Goal: Task Accomplishment & Management: Manage account settings

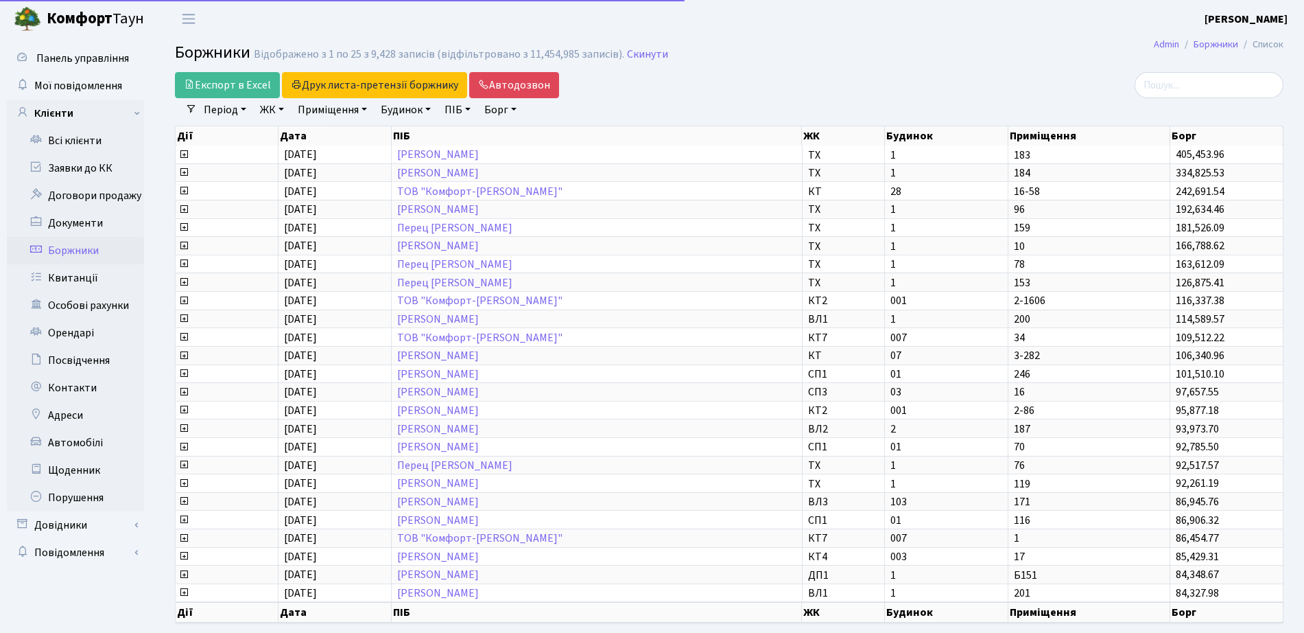
select select "25"
click at [69, 250] on link "Боржники" at bounding box center [75, 250] width 137 height 27
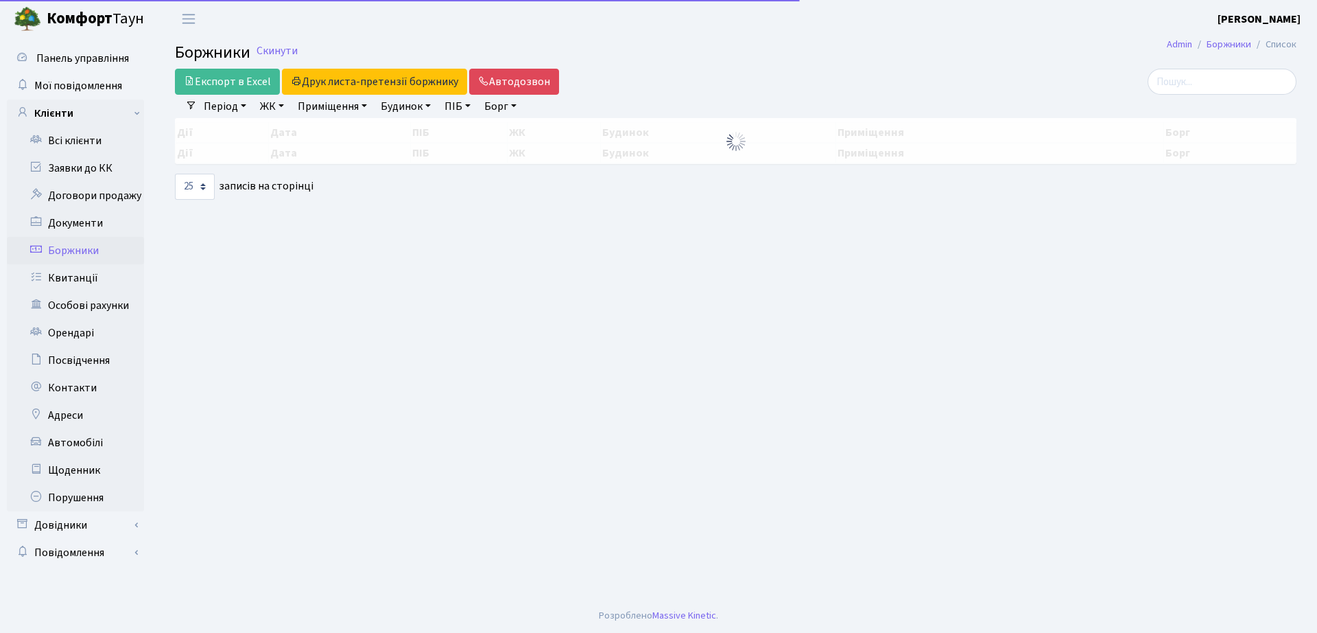
select select "25"
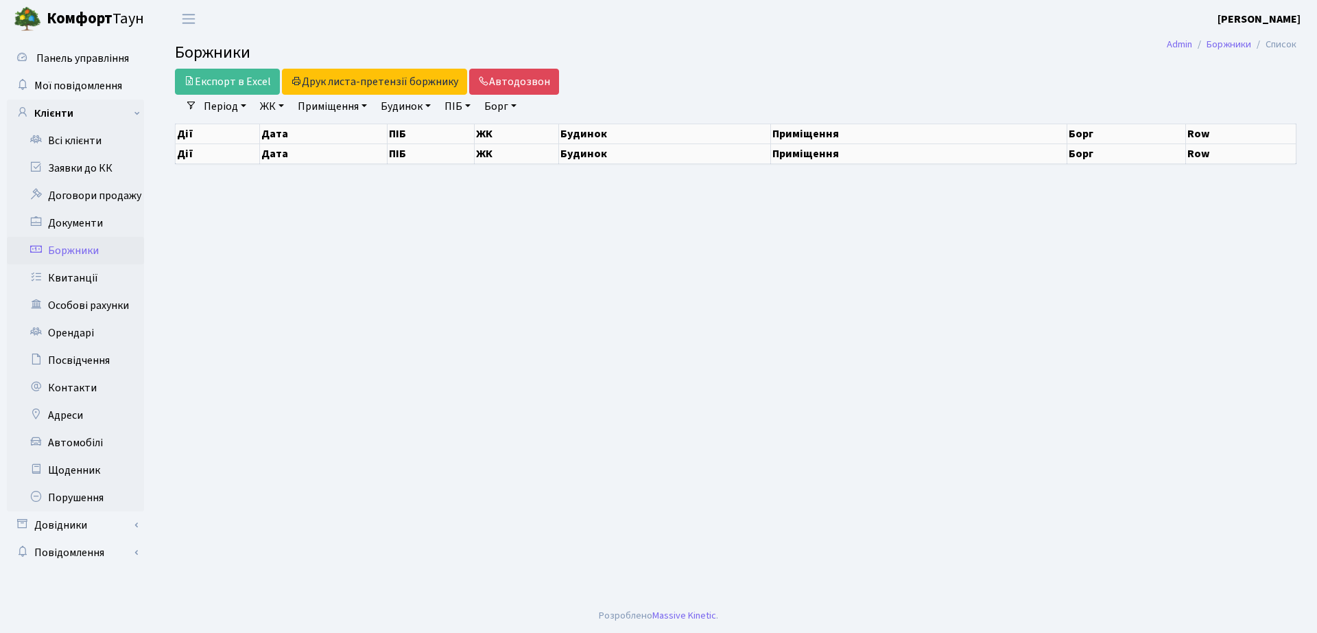
select select "25"
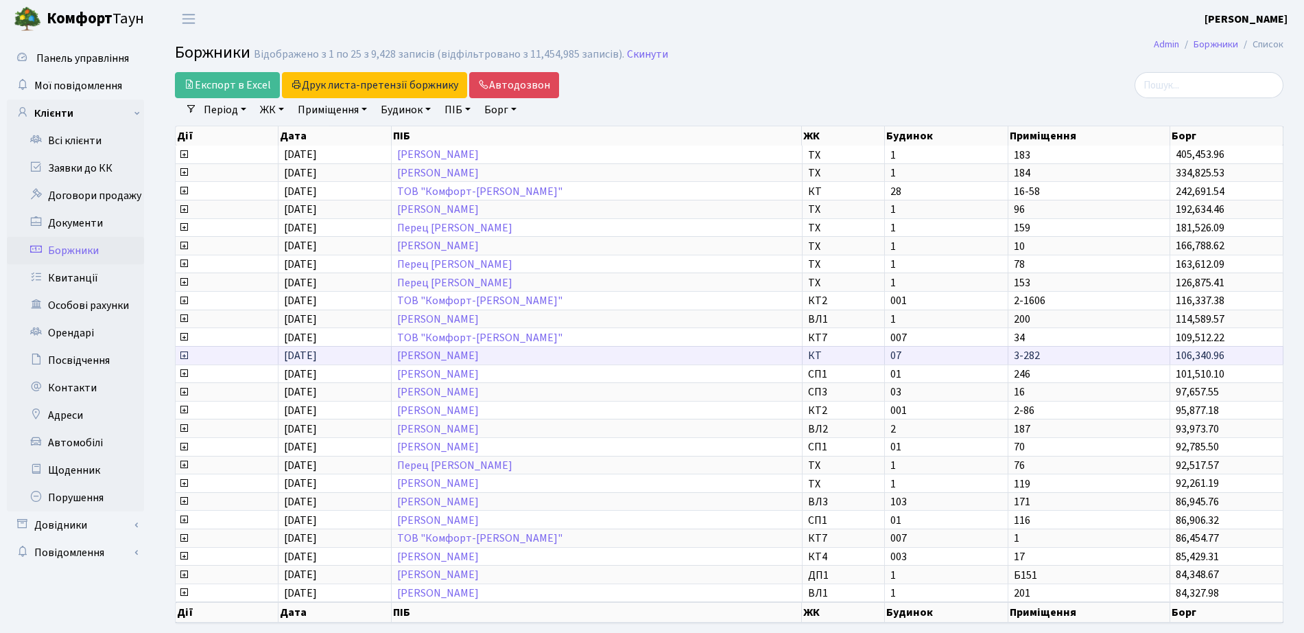
scroll to position [2, 0]
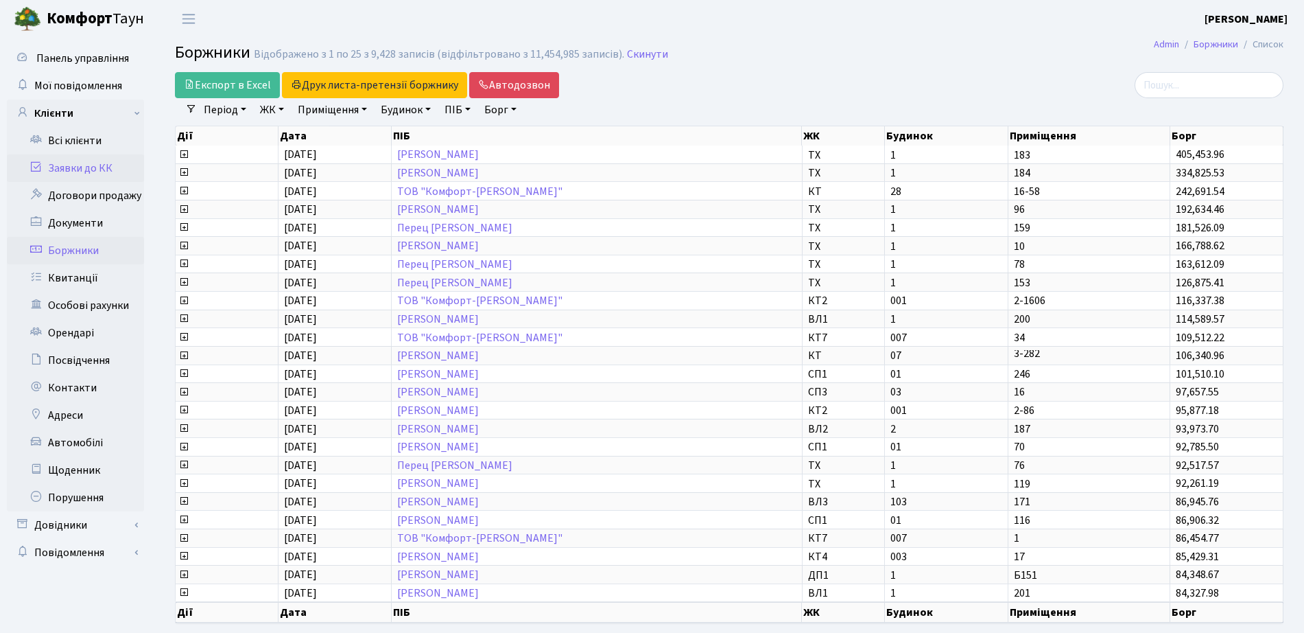
click at [115, 169] on link "Заявки до КК" at bounding box center [75, 167] width 137 height 27
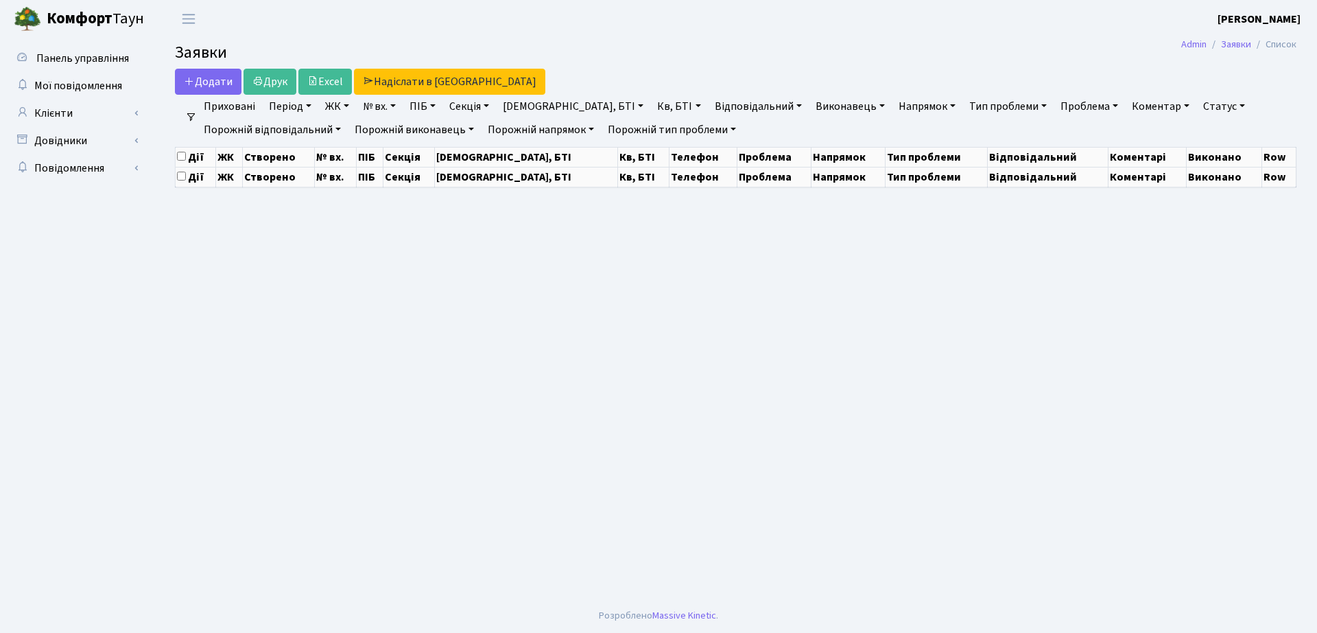
select select "25"
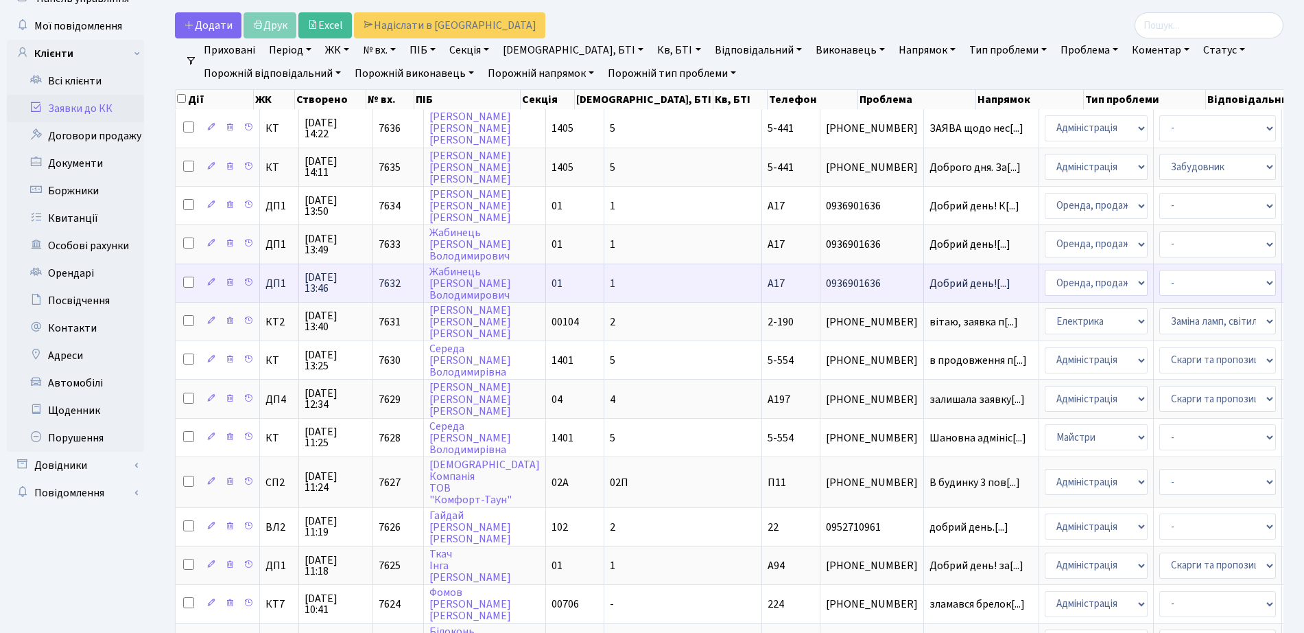
scroll to position [172, 0]
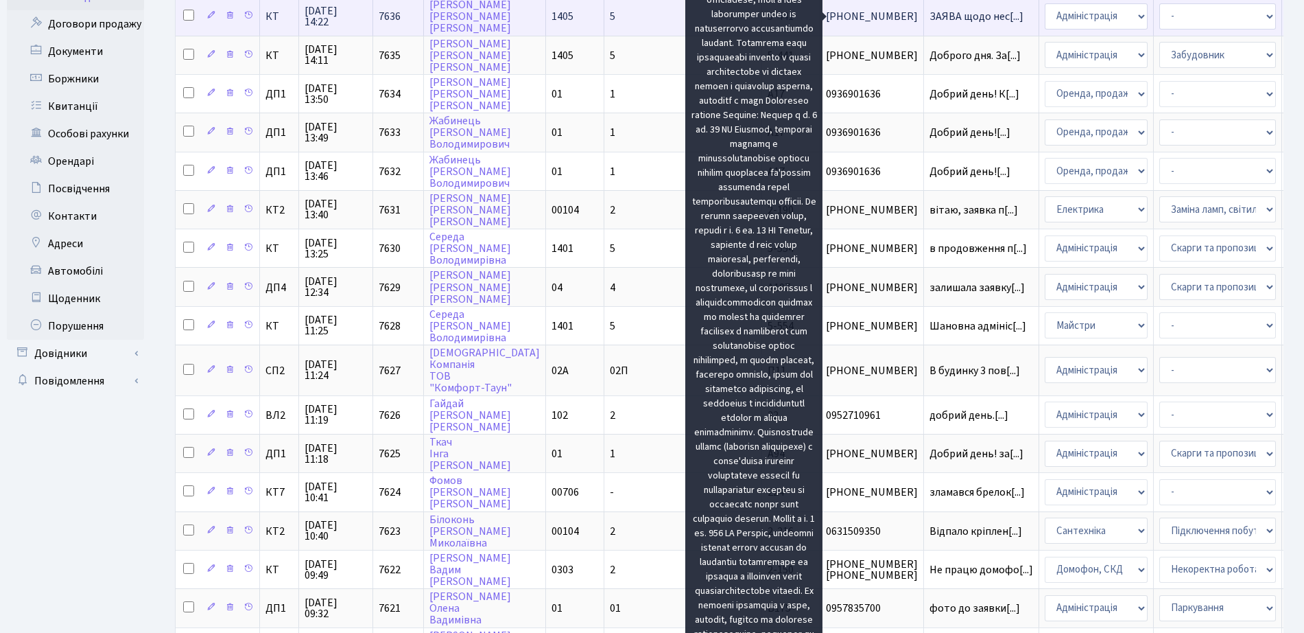
click at [930, 18] on span "ЗАЯВА щодо нес[...]" at bounding box center [977, 16] width 94 height 15
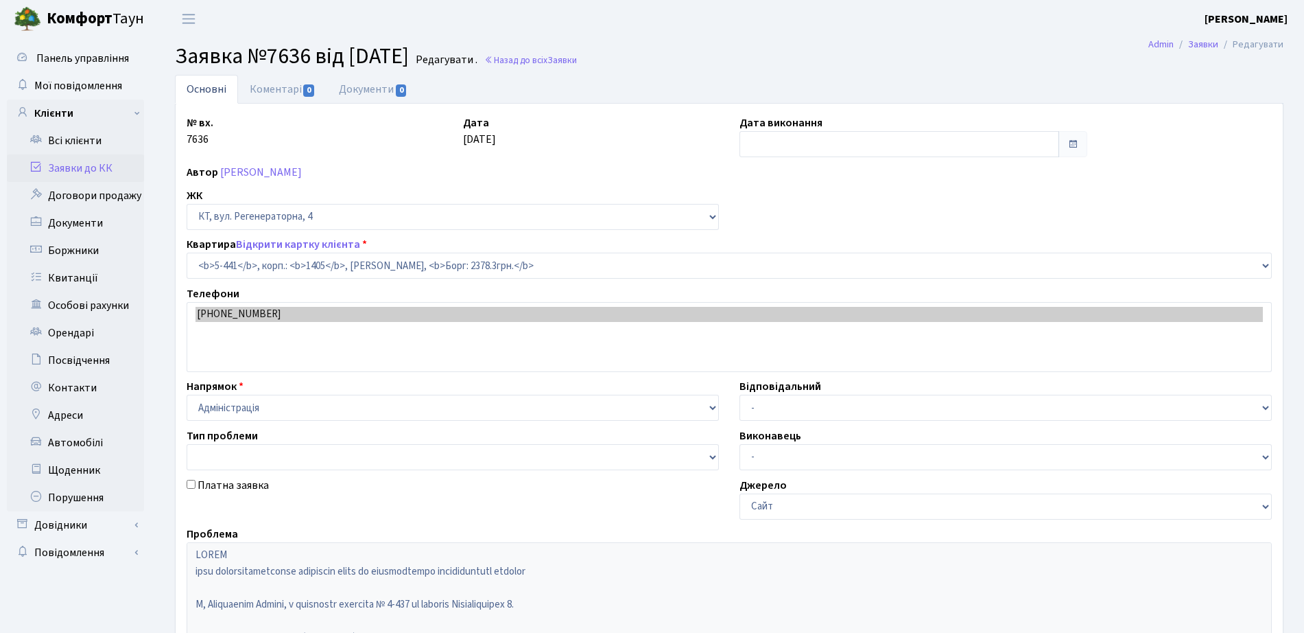
select select "2130"
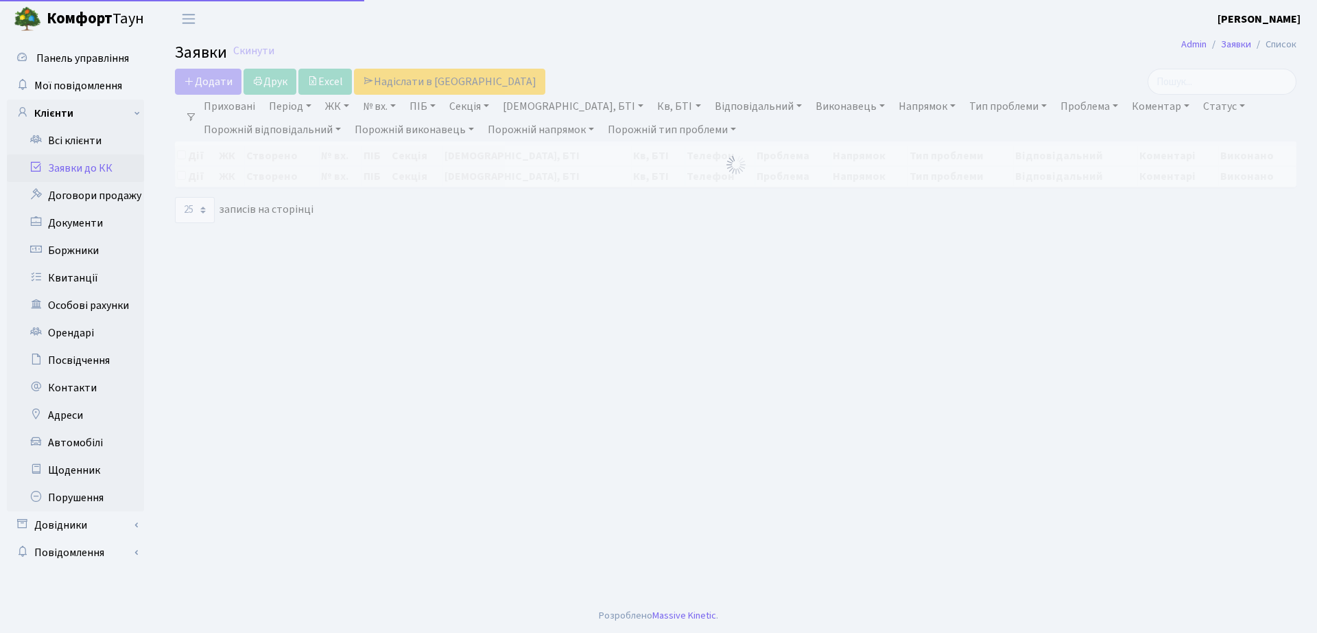
select select "25"
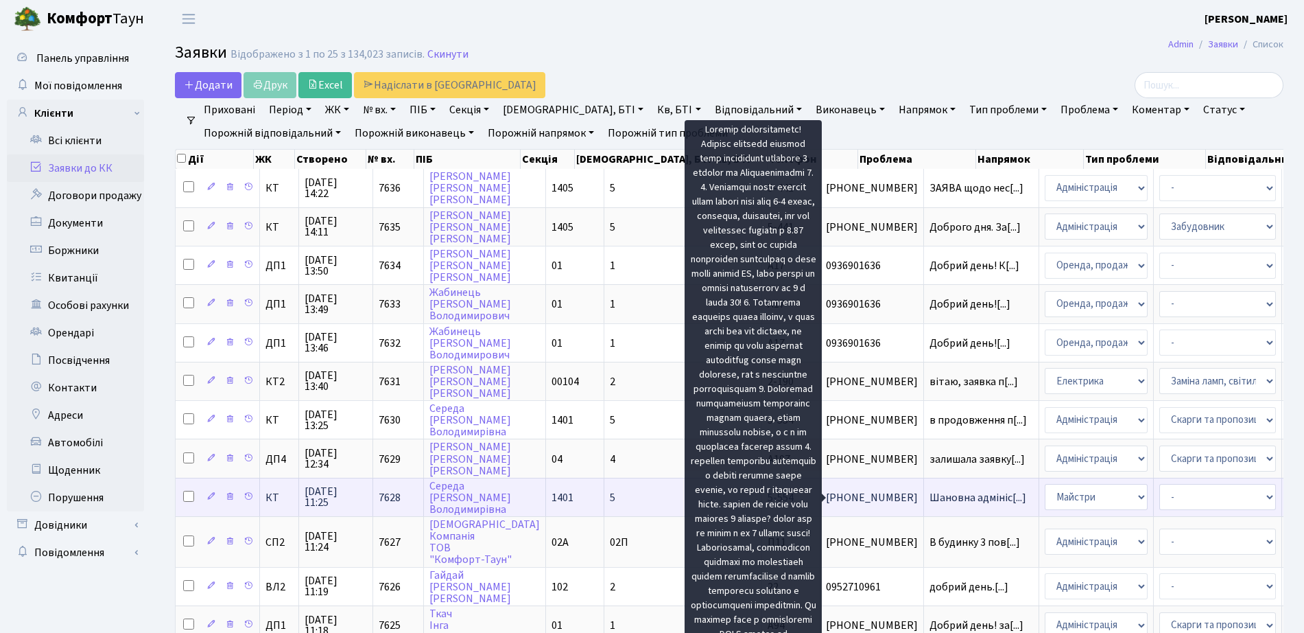
click at [930, 497] on span "Шановна адмініс[...]" at bounding box center [978, 497] width 97 height 15
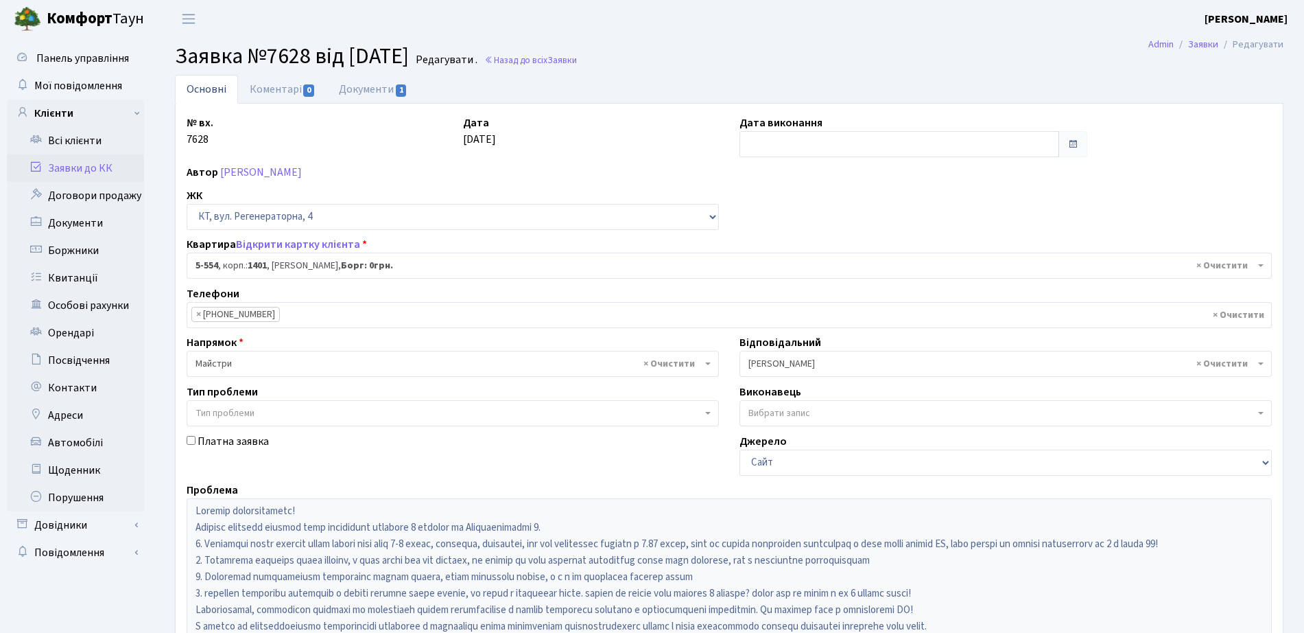
select select "1948"
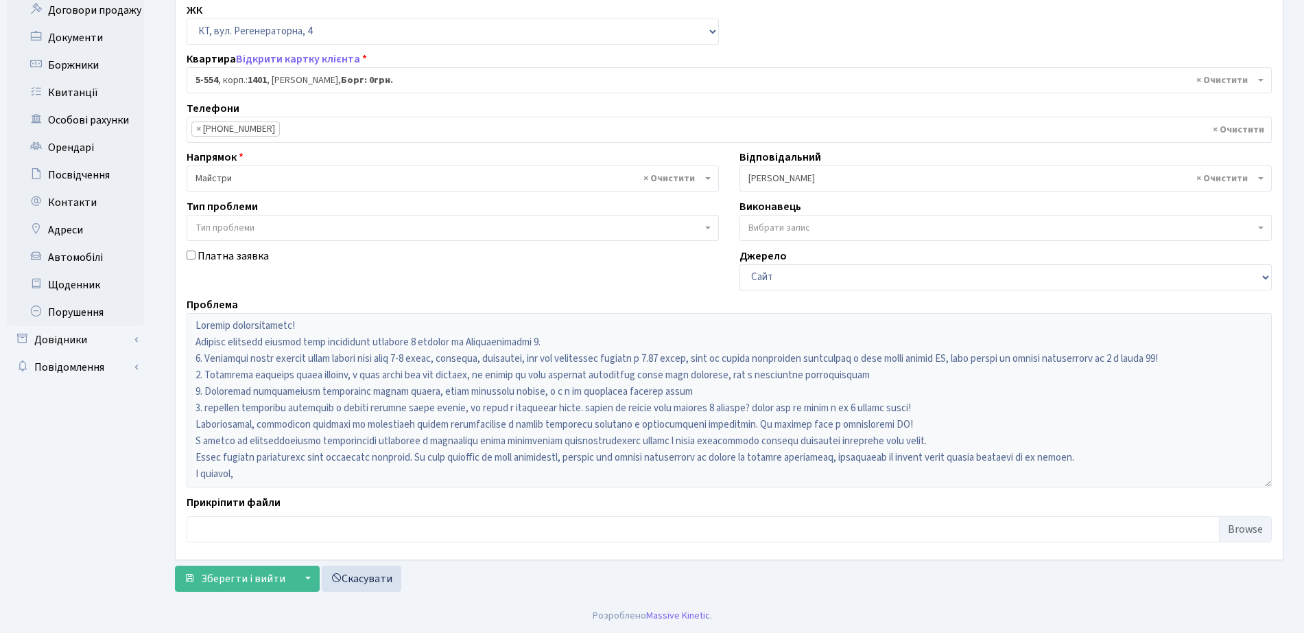
scroll to position [16, 0]
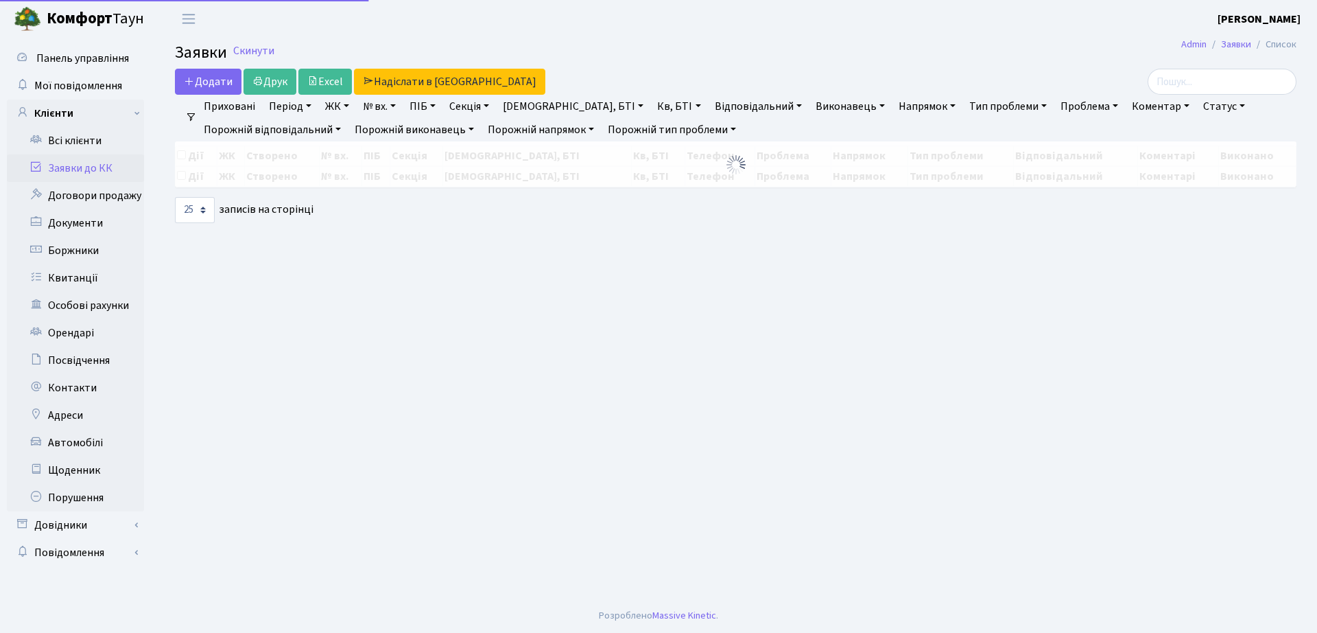
select select "25"
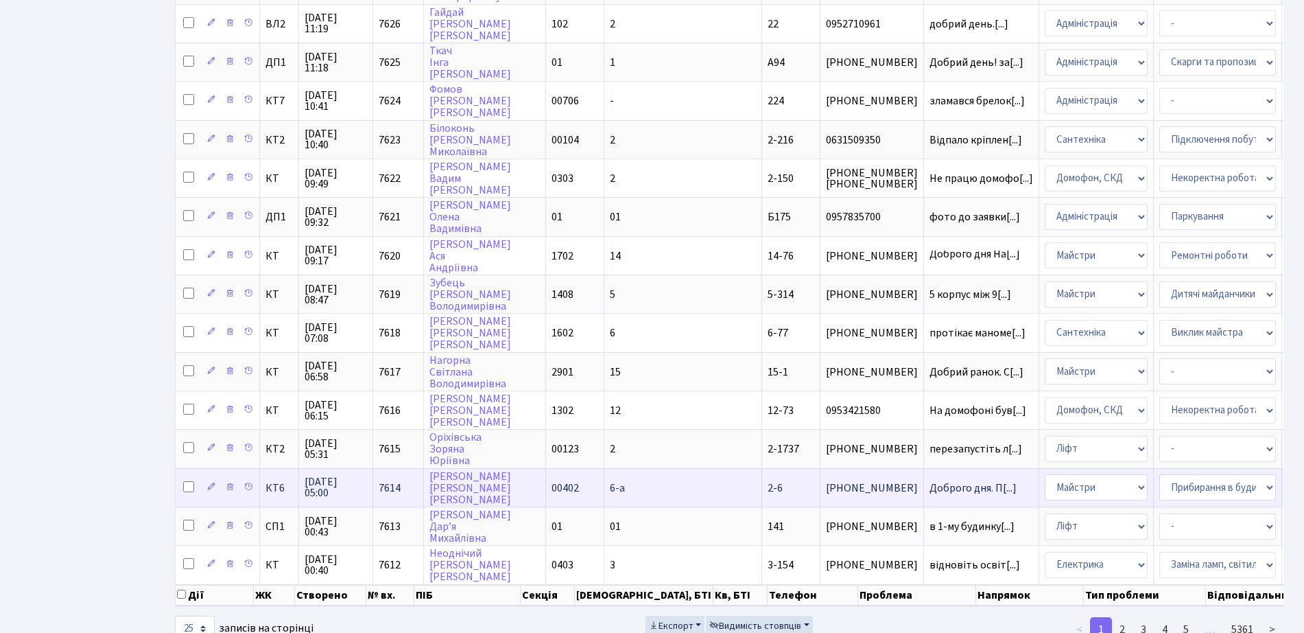
scroll to position [600, 0]
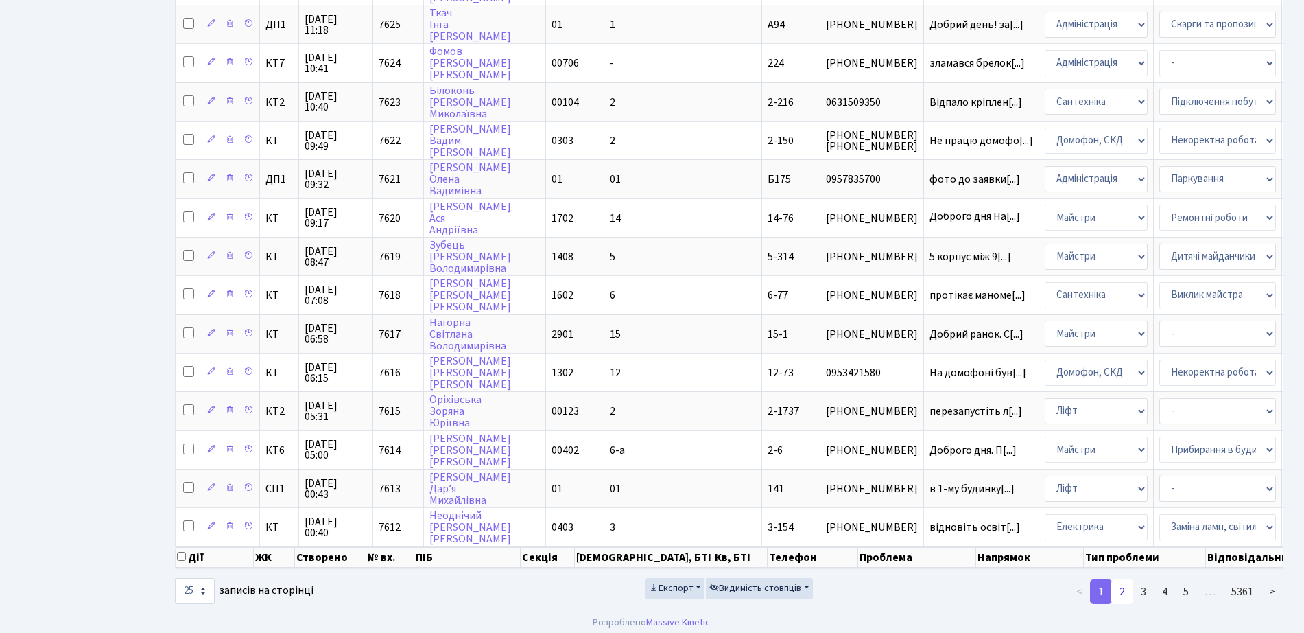
click at [1131, 603] on link "2" at bounding box center [1122, 591] width 22 height 25
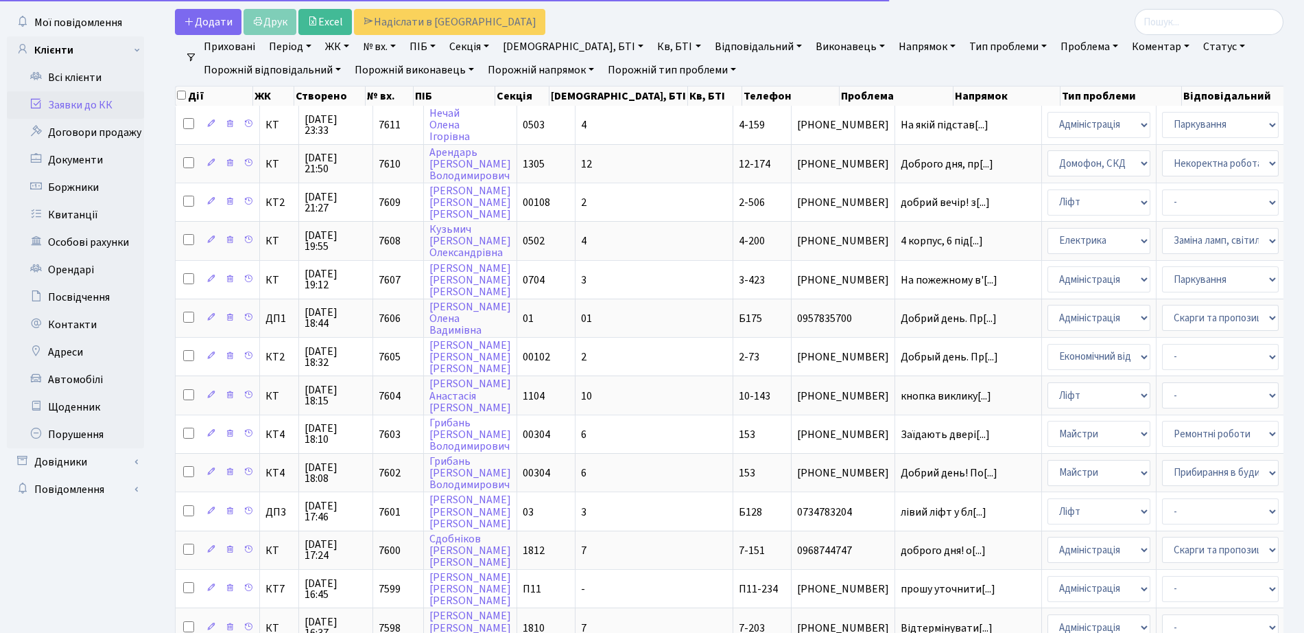
scroll to position [0, 0]
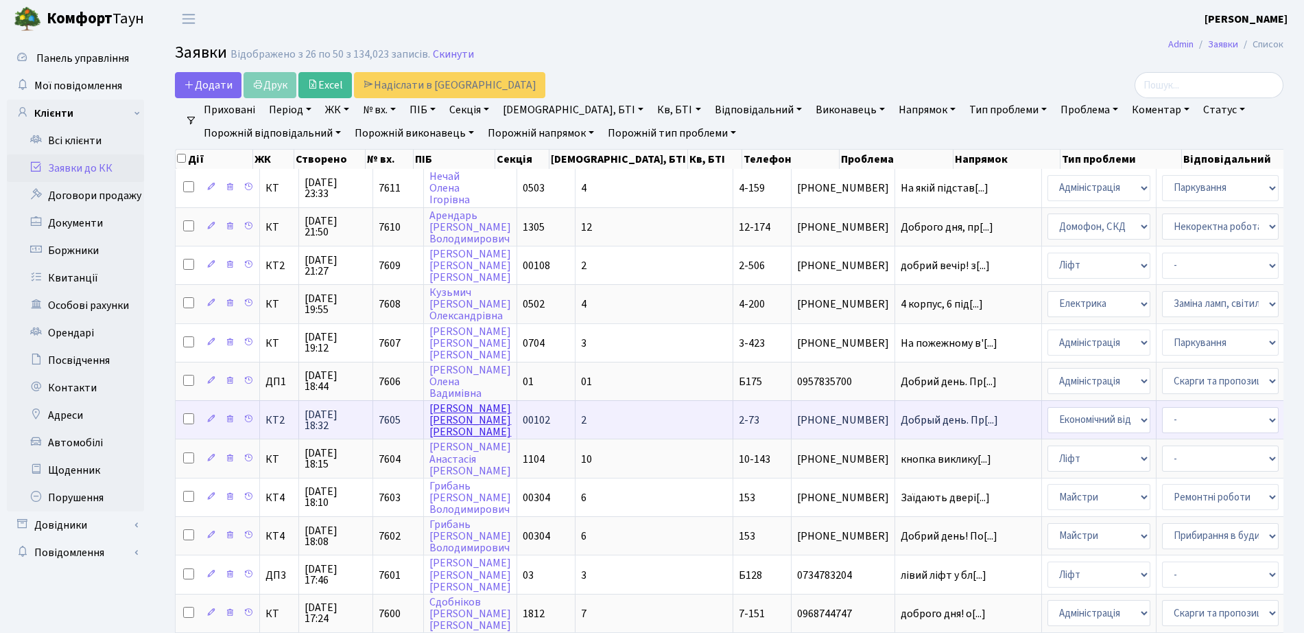
click at [458, 436] on link "Міхєєв Іван Олегович" at bounding box center [470, 420] width 82 height 38
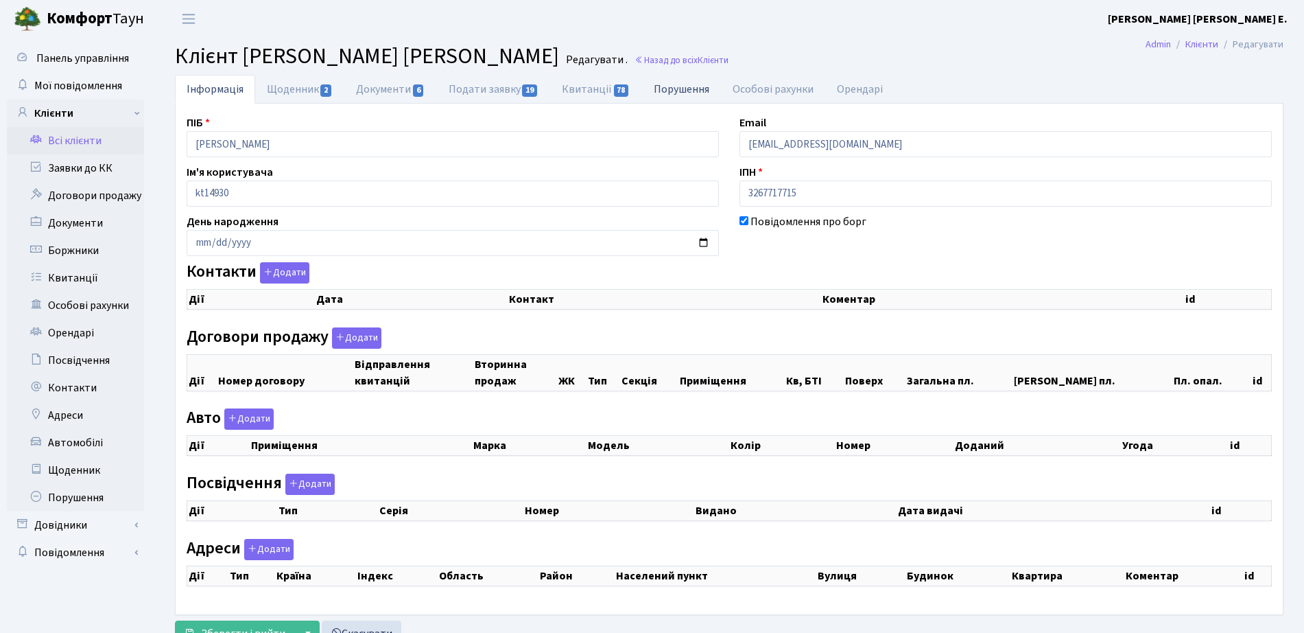
checkbox input "true"
select select "25"
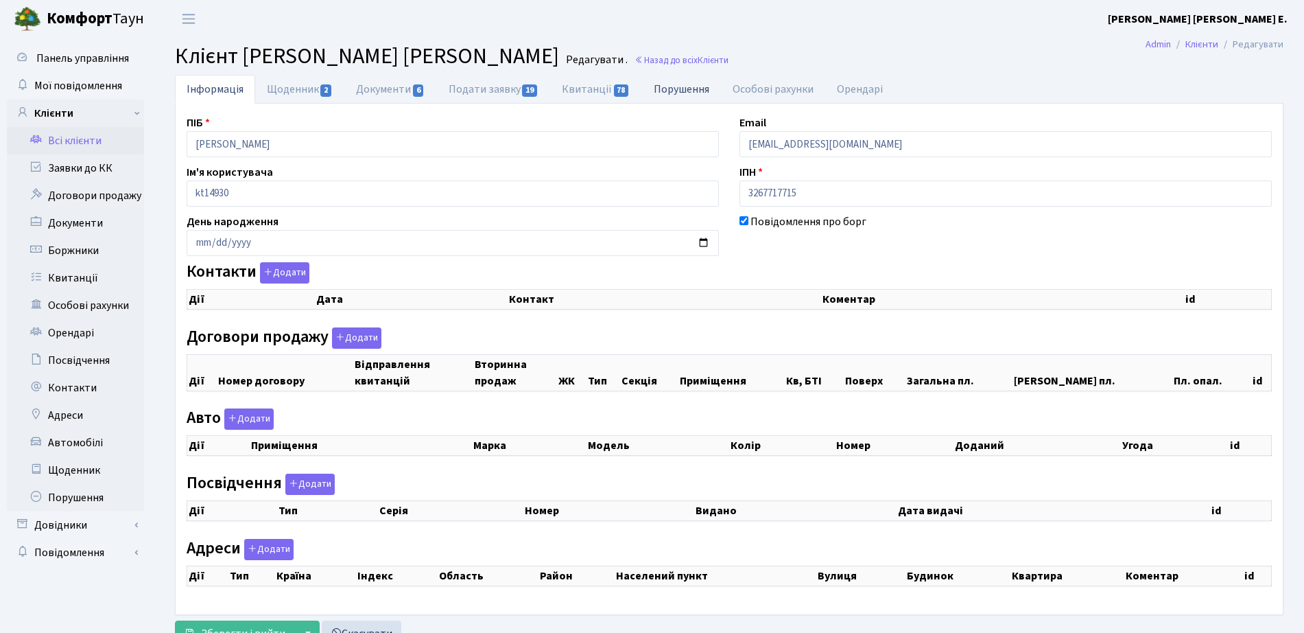
select select "25"
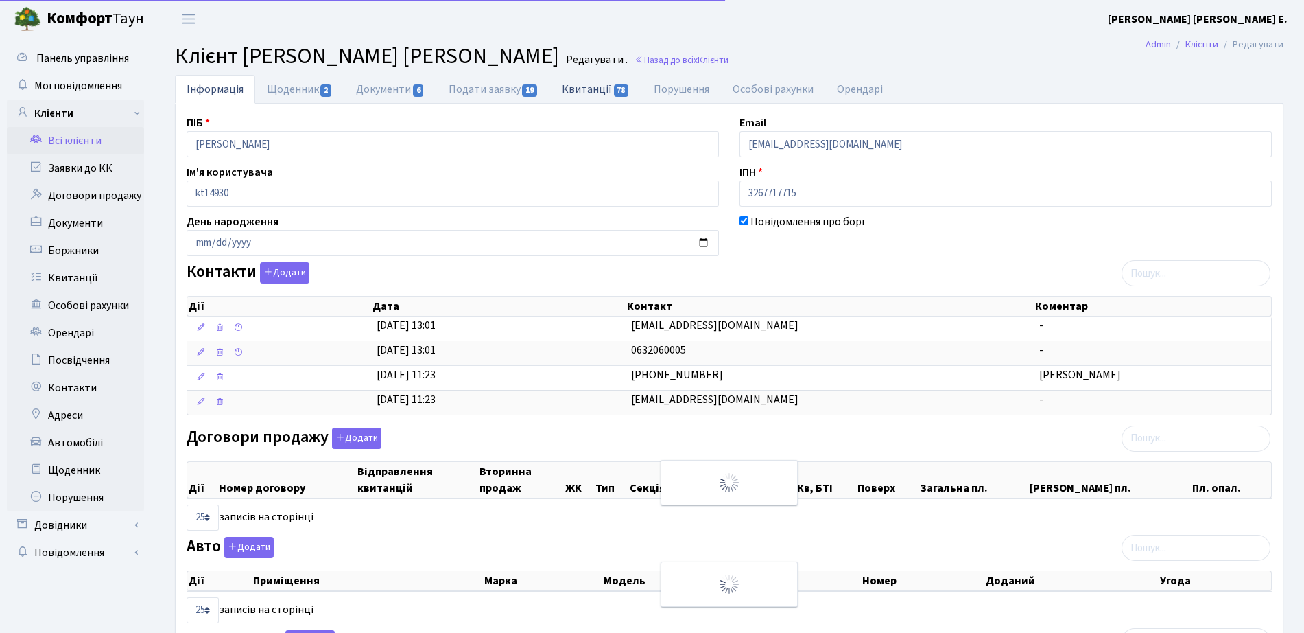
click at [567, 89] on link "Квитанції 78" at bounding box center [595, 89] width 91 height 28
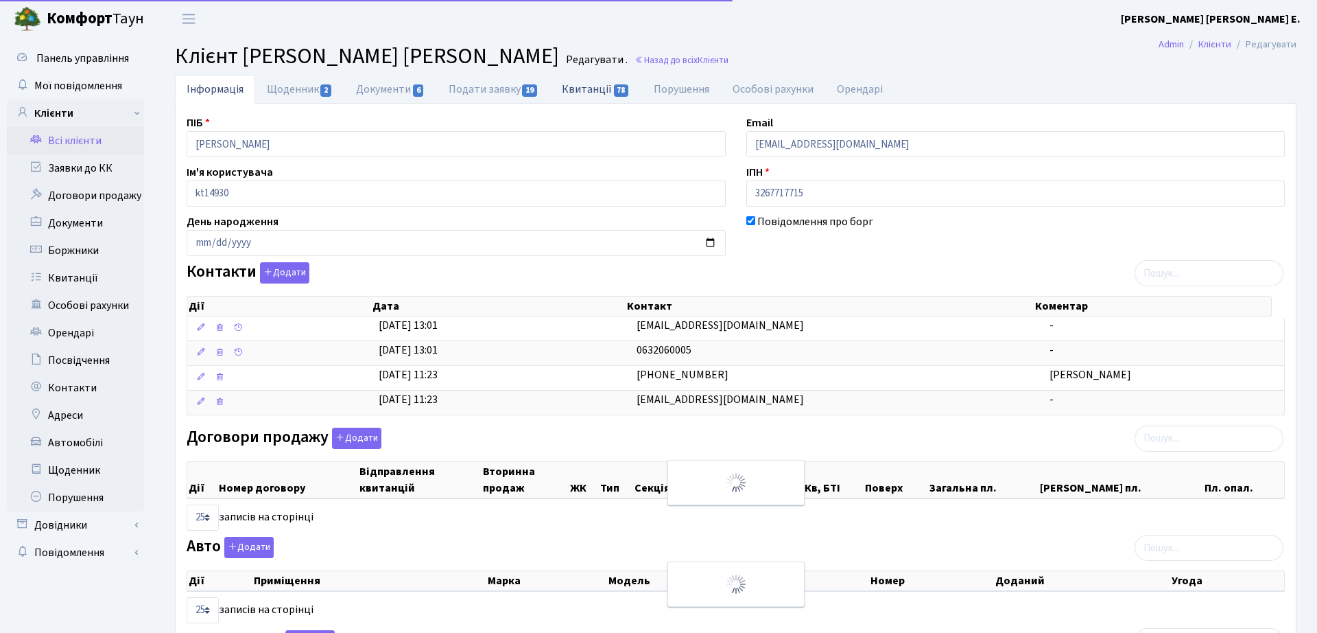
select select "25"
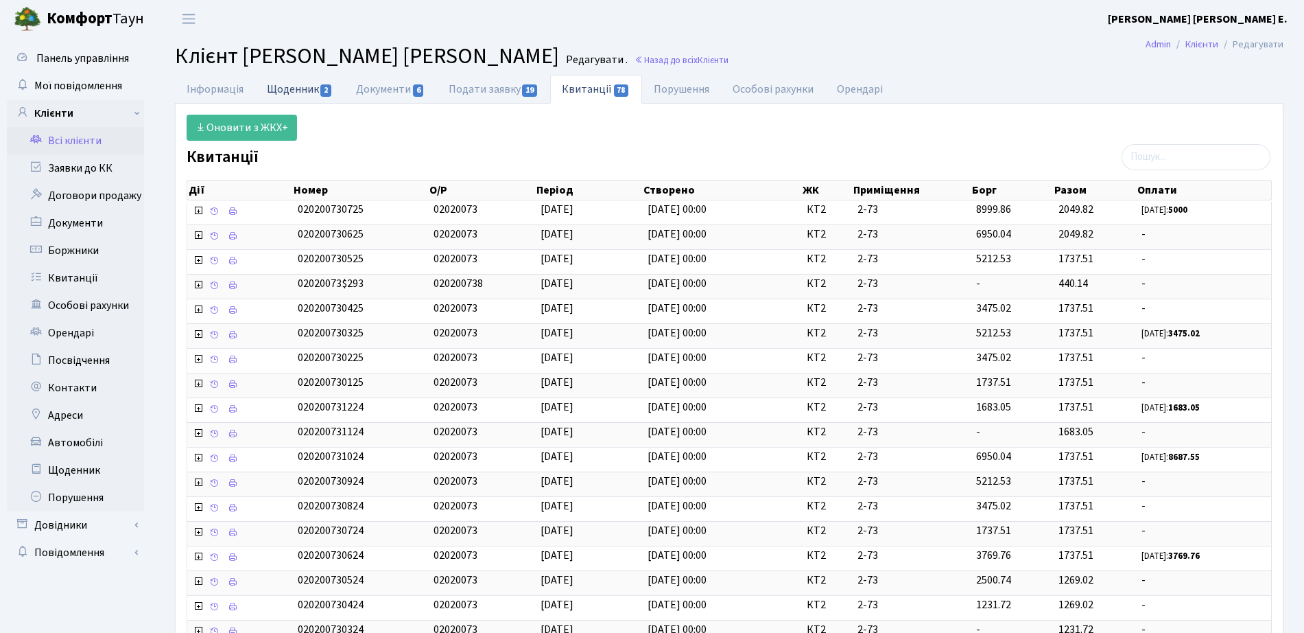
click at [314, 86] on link "Щоденник 2" at bounding box center [299, 89] width 89 height 28
select select "25"
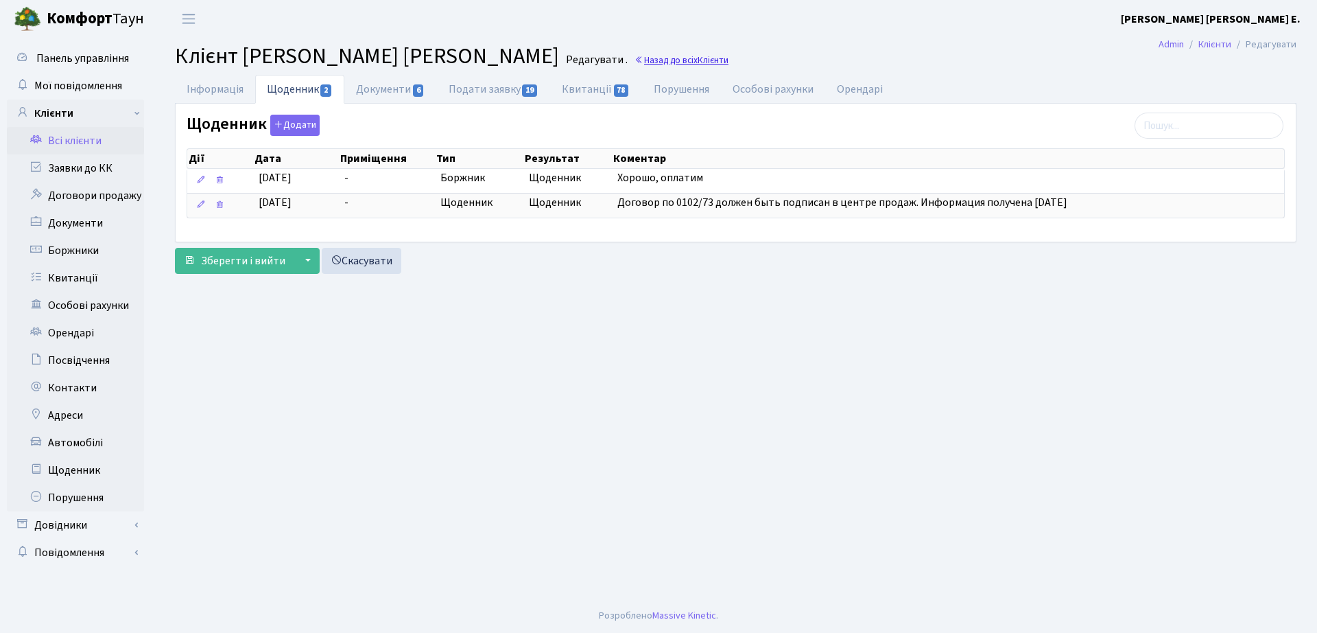
click at [698, 64] on span "Клієнти" at bounding box center [713, 60] width 31 height 13
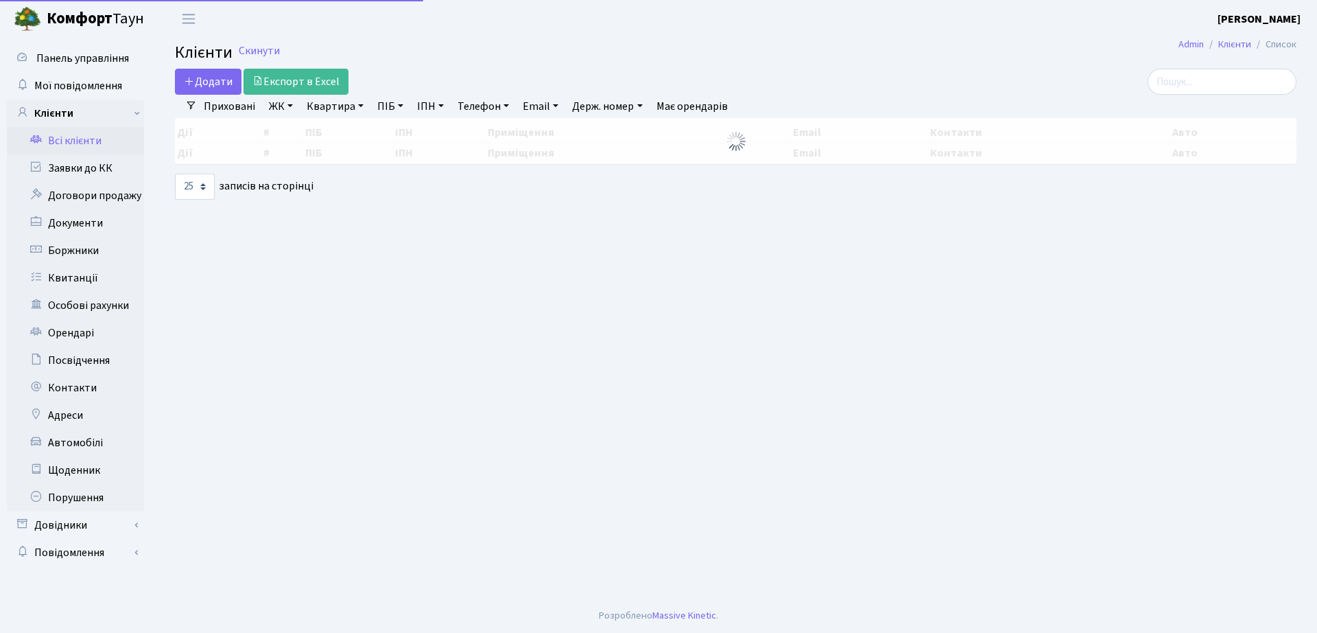
select select "25"
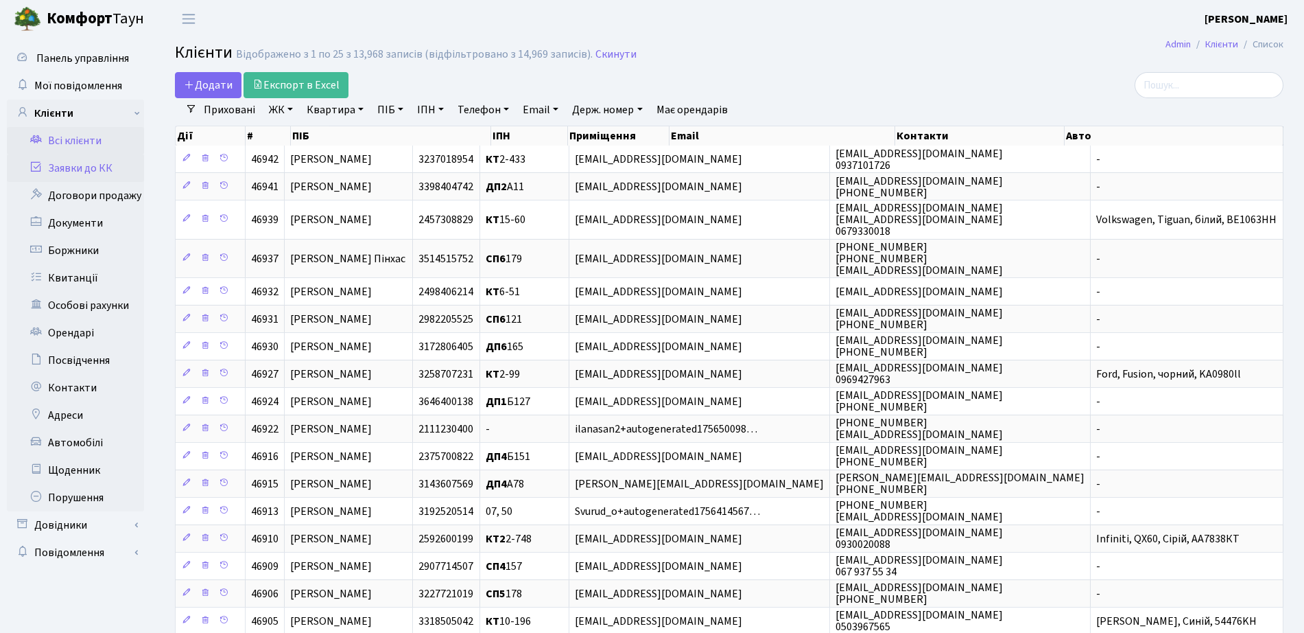
click at [126, 172] on link "Заявки до КК" at bounding box center [75, 167] width 137 height 27
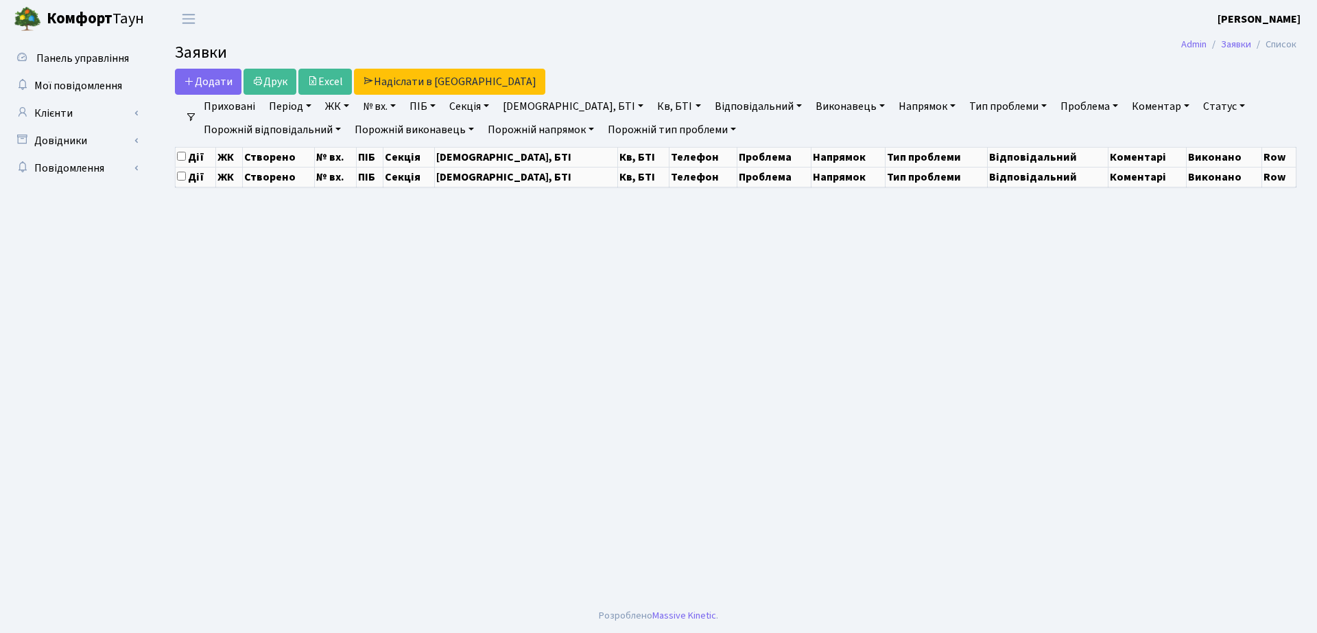
select select "25"
